Goal: Ask a question: Seek information or help from site administrators or community

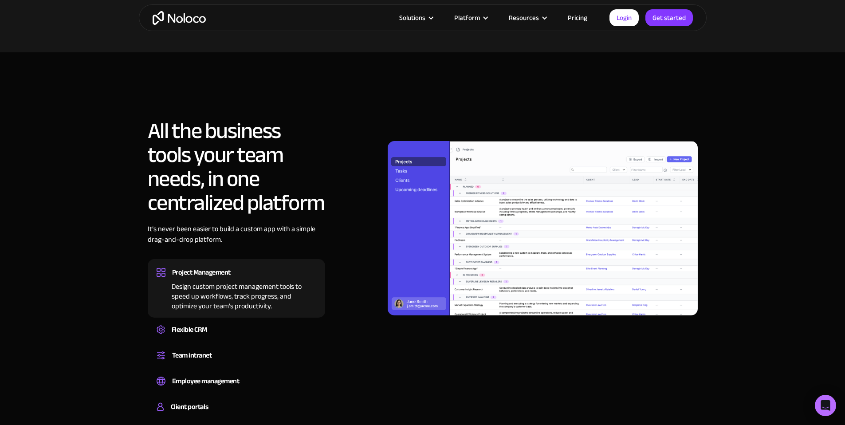
scroll to position [605, 0]
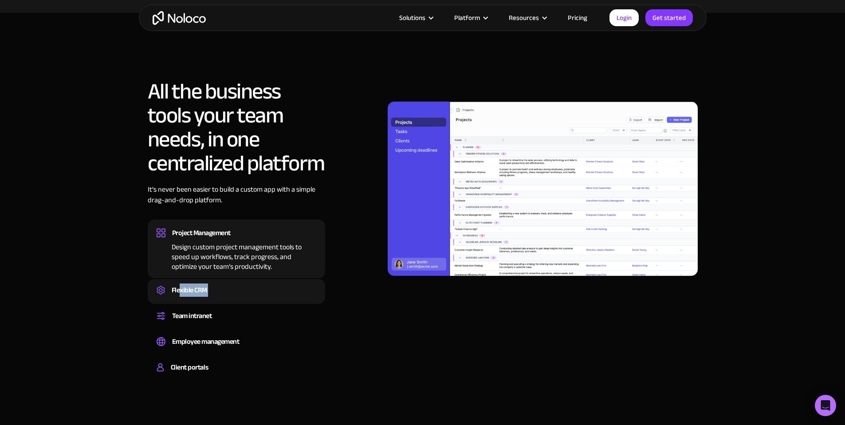
click at [180, 296] on div "Flexible CRM Create a custom CRM that you can adapt to your business’s needs, c…" at bounding box center [236, 291] width 177 height 25
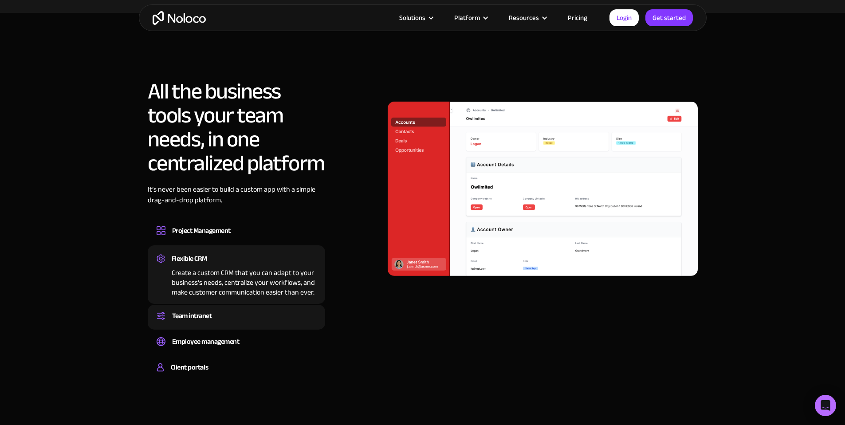
click at [206, 318] on div "Team intranet" at bounding box center [192, 315] width 40 height 13
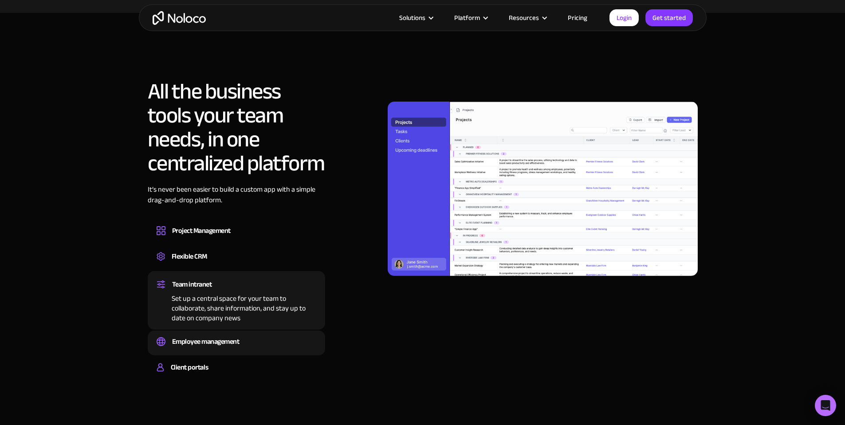
click at [220, 338] on div "Employee management" at bounding box center [205, 341] width 67 height 13
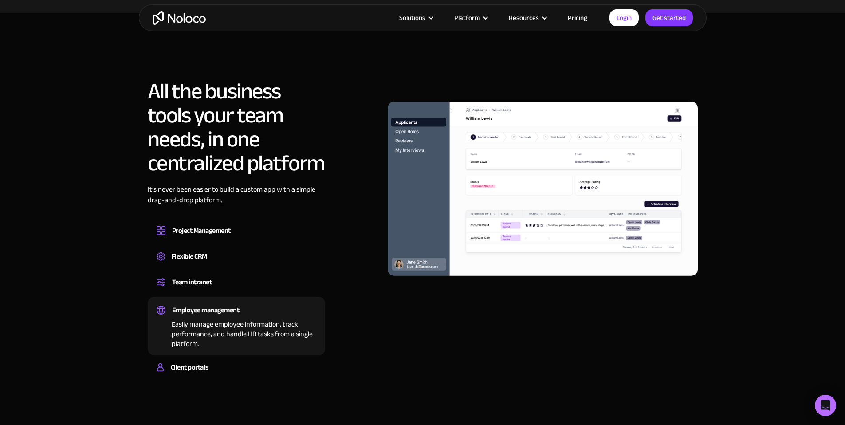
click at [216, 354] on div "Employee management Easily manage employee information, track performance, and …" at bounding box center [236, 326] width 177 height 59
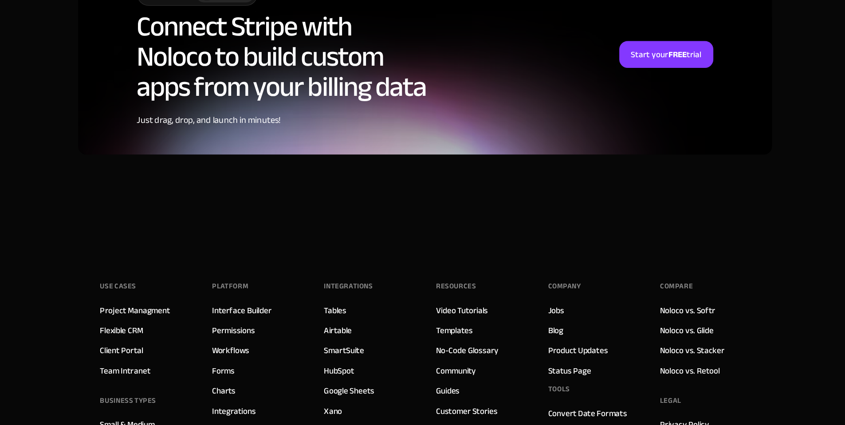
scroll to position [0, 0]
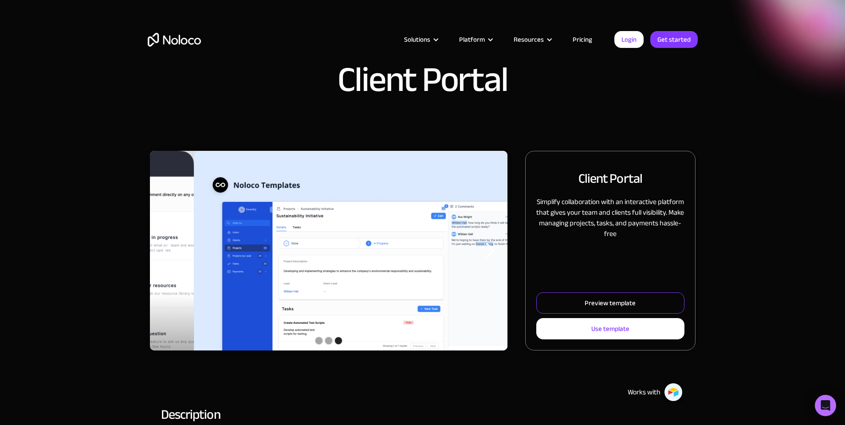
click at [613, 314] on link "Preview template" at bounding box center [610, 302] width 148 height 21
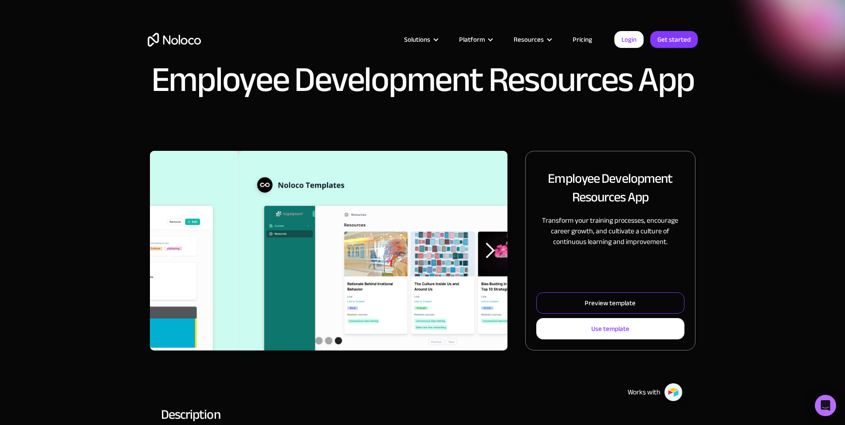
click at [609, 309] on div "Preview template" at bounding box center [610, 303] width 51 height 12
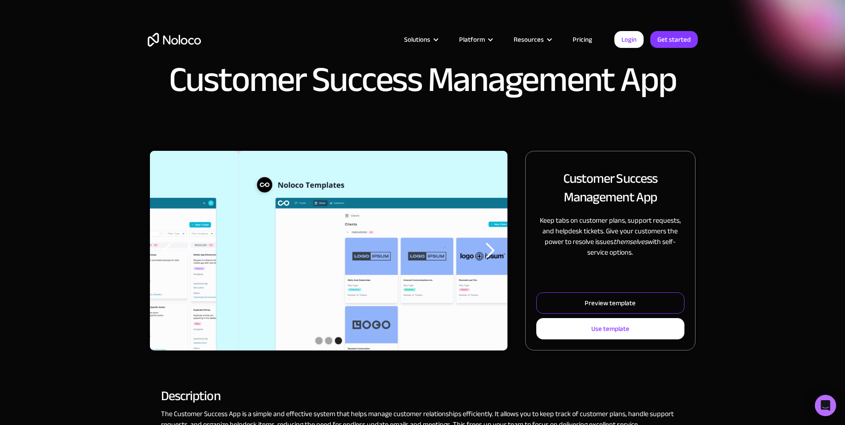
click at [599, 309] on div "Preview template" at bounding box center [610, 303] width 51 height 12
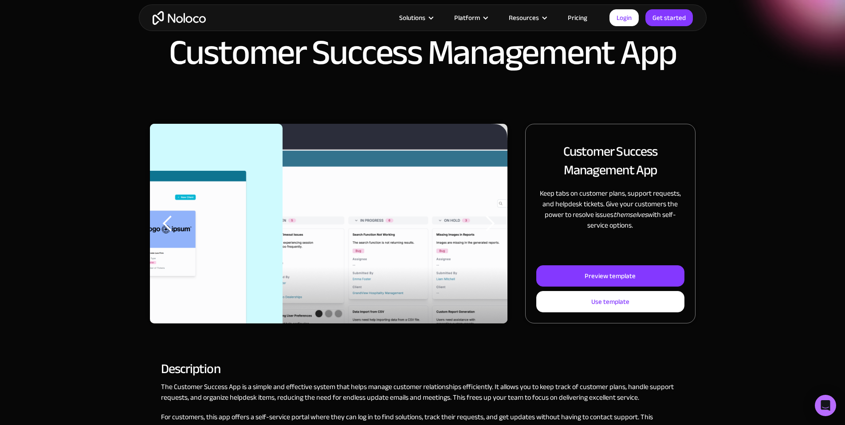
scroll to position [29, 0]
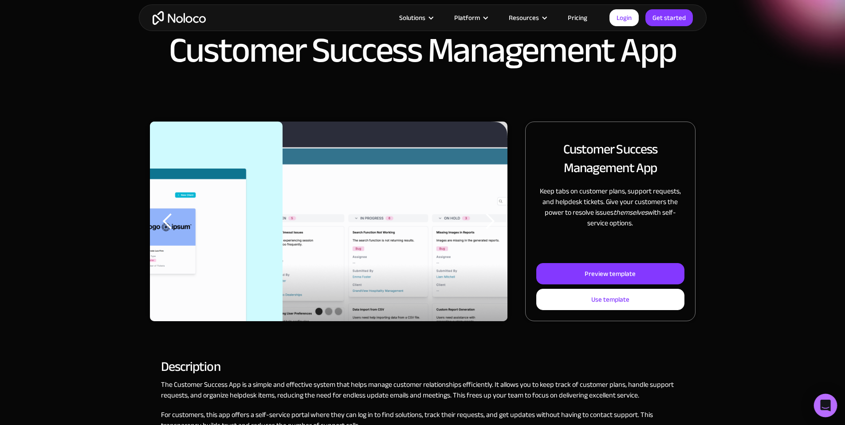
click at [823, 408] on icon "Open Intercom Messenger" at bounding box center [825, 406] width 10 height 12
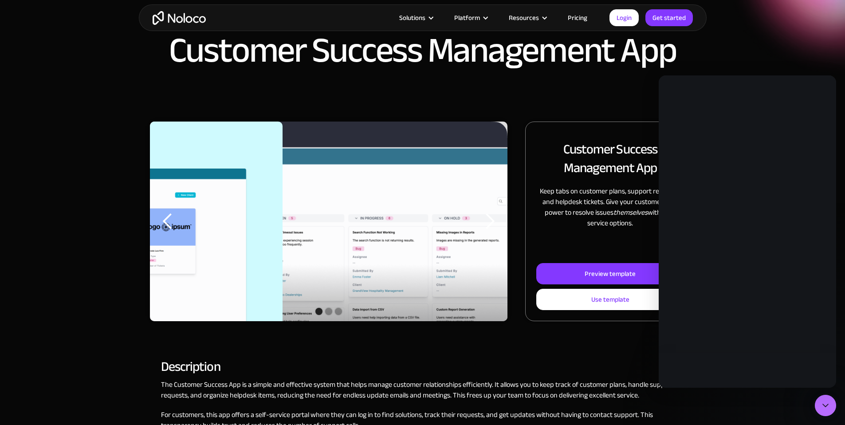
scroll to position [0, 0]
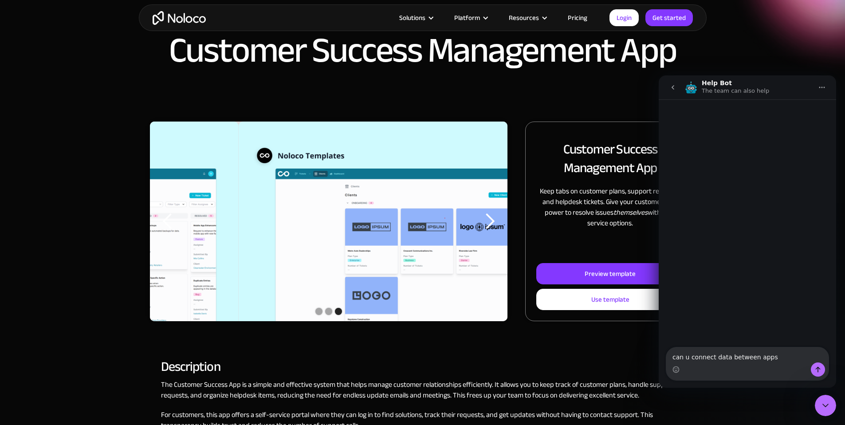
type textarea "can u connect data between apps?"
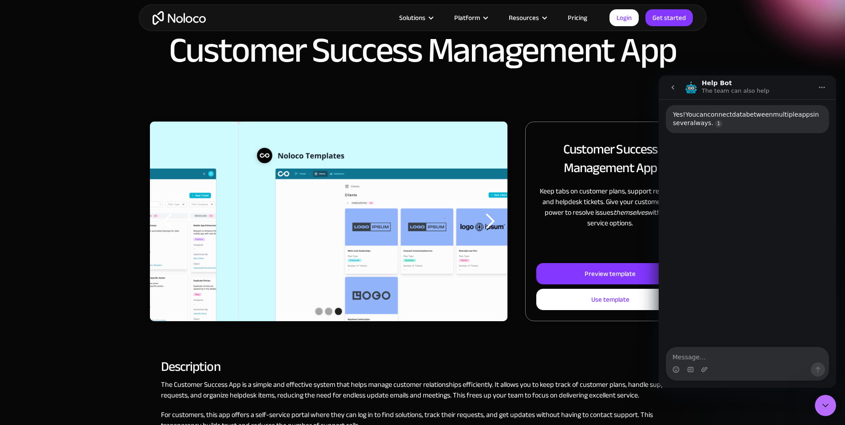
scroll to position [56, 0]
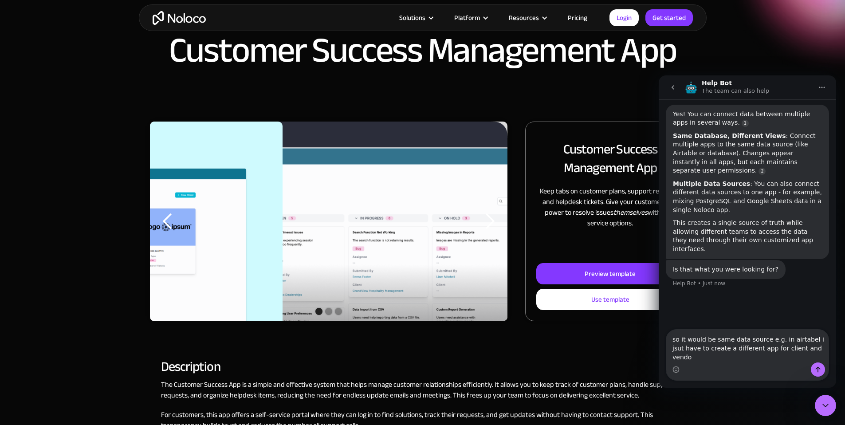
type textarea "so it would be same data source e.g. in airtabel i jsut have to create a differ…"
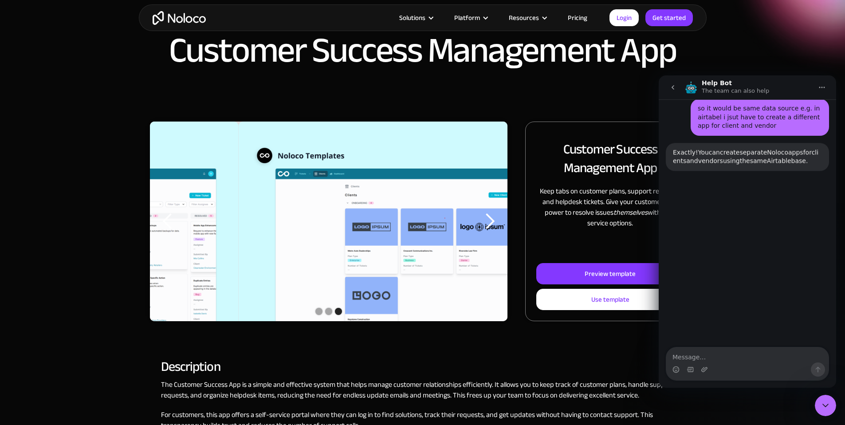
scroll to position [247, 0]
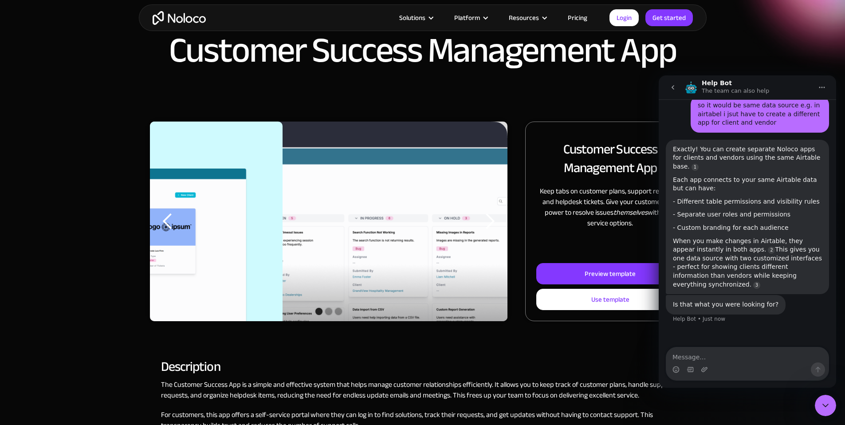
click at [775, 322] on div "Is that what you were looking for? Help Bot • Just now" at bounding box center [747, 314] width 163 height 39
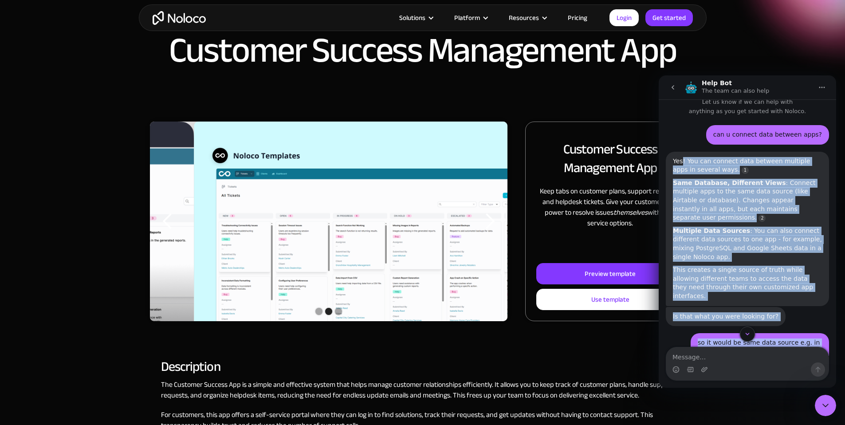
scroll to position [0, 0]
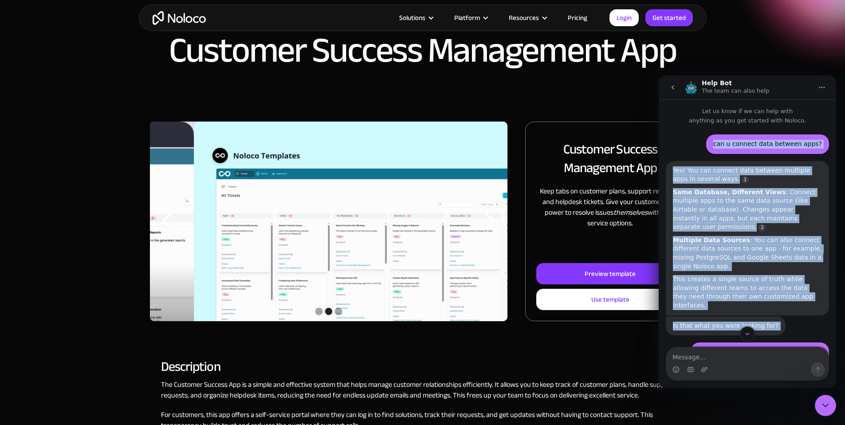
drag, startPoint x: 784, startPoint y: 316, endPoint x: 695, endPoint y: 145, distance: 192.6
click at [709, 141] on div "can u connect data between apps? steven • Just now Yes! You can connect data be…" at bounding box center [747, 357] width 163 height 446
copy div "can u connect data between apps? steven • Just now Yes! You can connect data be…"
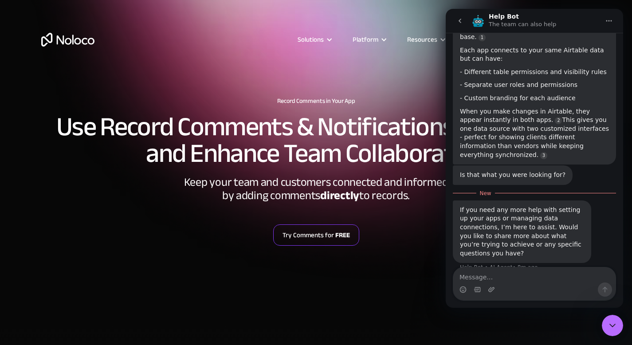
click at [342, 241] on link "Try Comments for FREE" at bounding box center [316, 234] width 86 height 21
click at [612, 322] on icon "Close Intercom Messenger" at bounding box center [612, 325] width 11 height 11
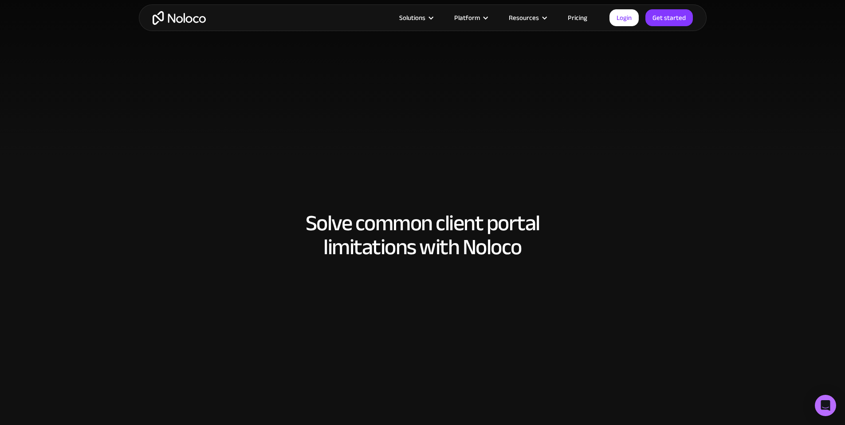
scroll to position [498, 0]
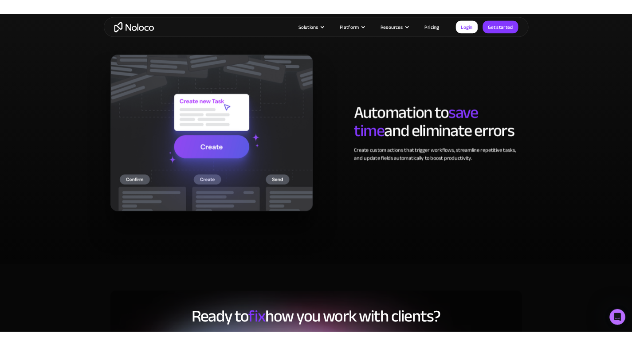
scroll to position [1746, 0]
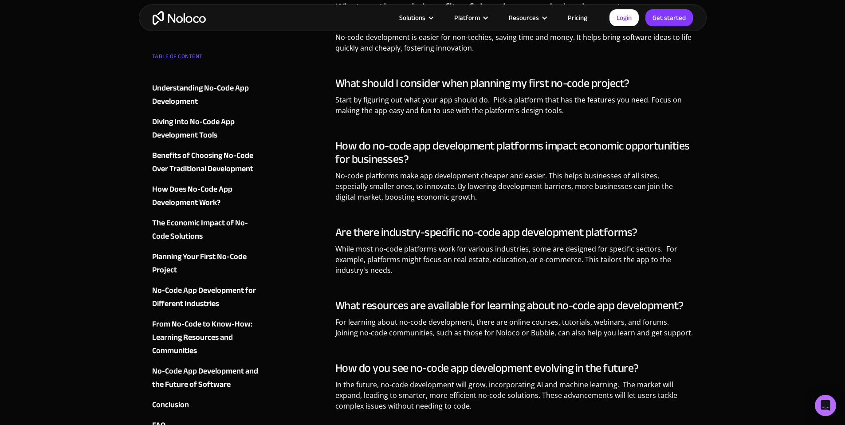
scroll to position [4626, 0]
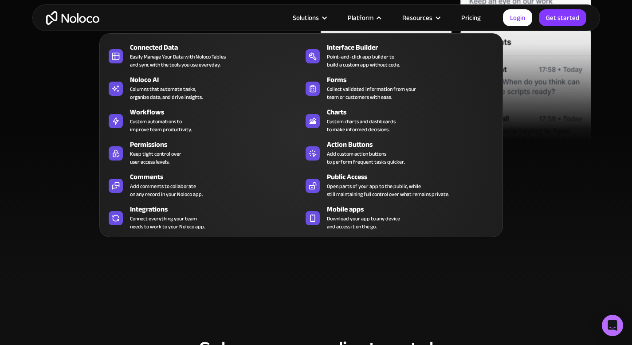
scroll to position [588, 0]
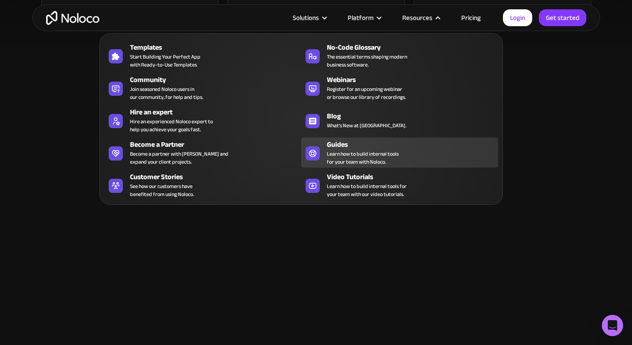
drag, startPoint x: 340, startPoint y: 143, endPoint x: 340, endPoint y: 147, distance: 4.5
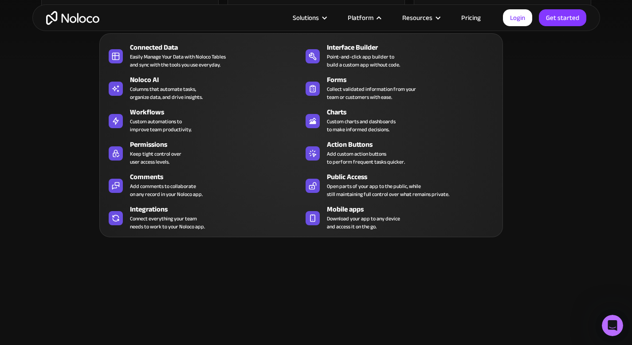
scroll to position [0, 0]
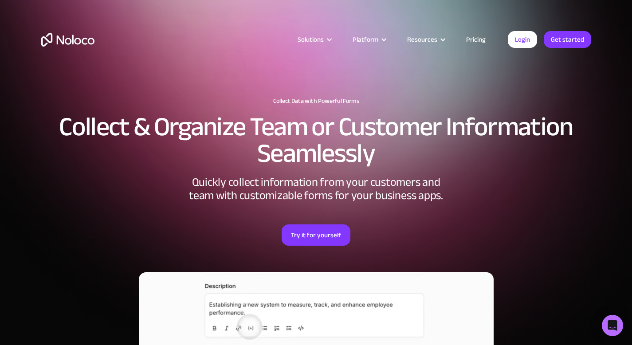
click at [421, 128] on h2 "Collect & Organize Team or Customer Information Seamlessly" at bounding box center [316, 140] width 550 height 53
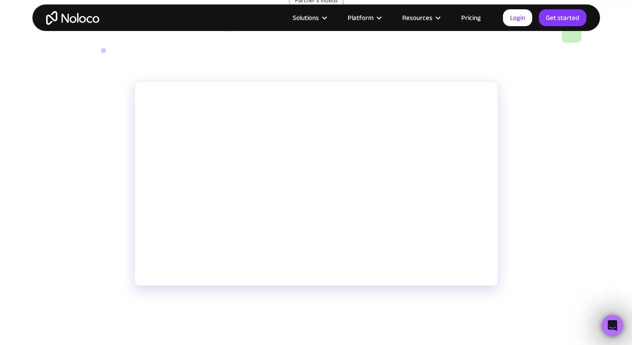
click at [531, 204] on section "Need a simple way to gather and manage data collected from inside and outside y…" at bounding box center [316, 222] width 632 height 301
